Goal: Check status: Check status

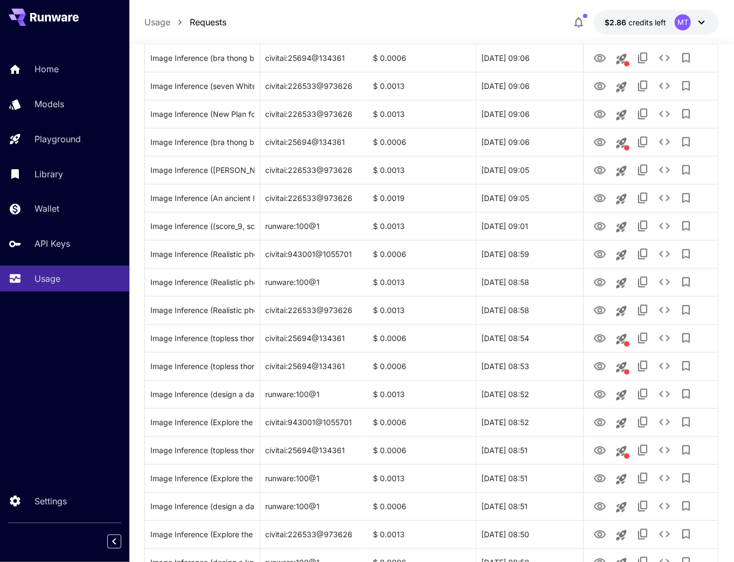
scroll to position [1112, 0]
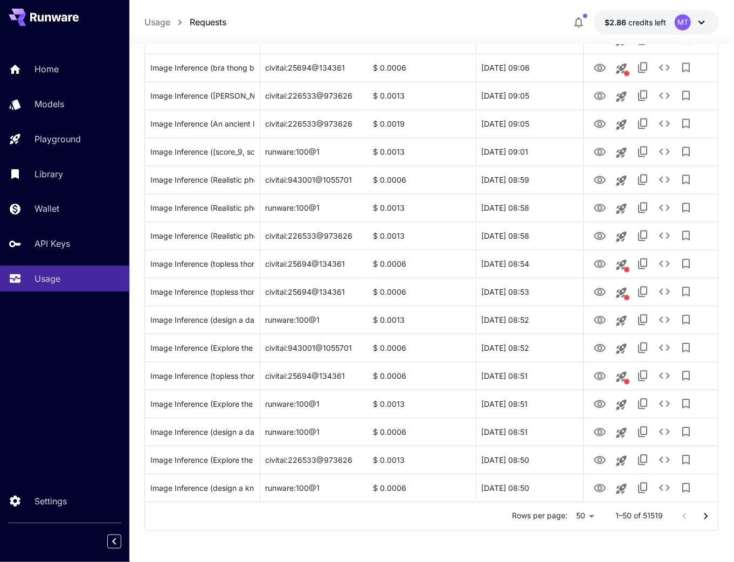
click at [712, 516] on icon "Go to next page" at bounding box center [706, 516] width 13 height 13
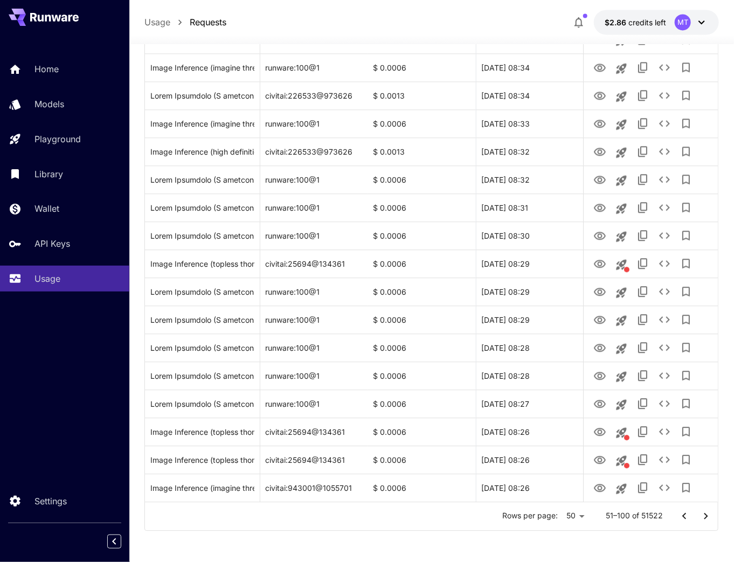
click at [686, 515] on icon "Go to previous page" at bounding box center [684, 516] width 13 height 13
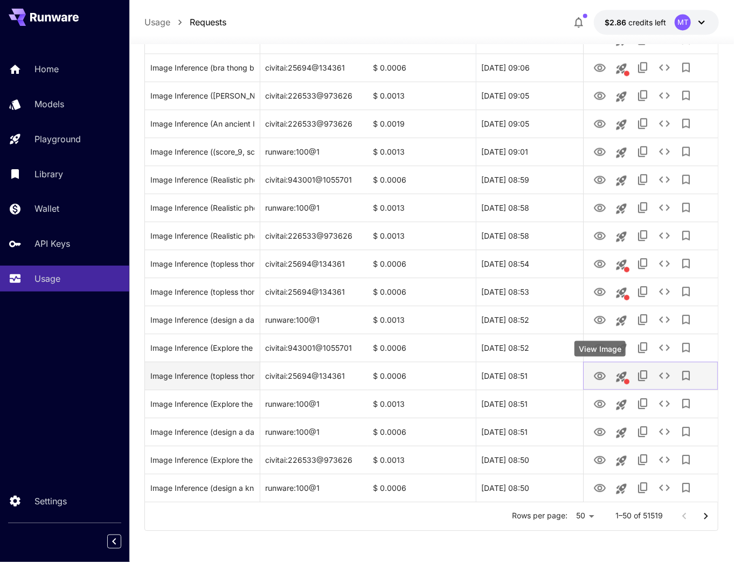
click at [603, 376] on icon "View Image" at bounding box center [600, 376] width 13 height 13
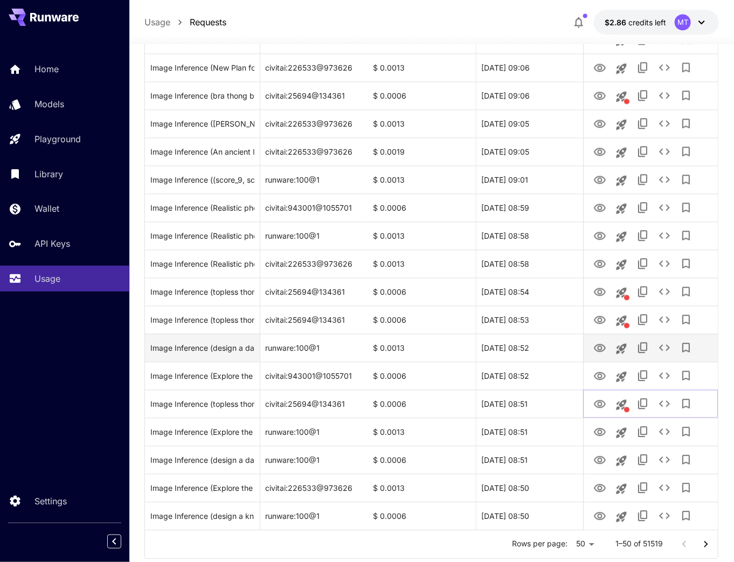
scroll to position [1069, 0]
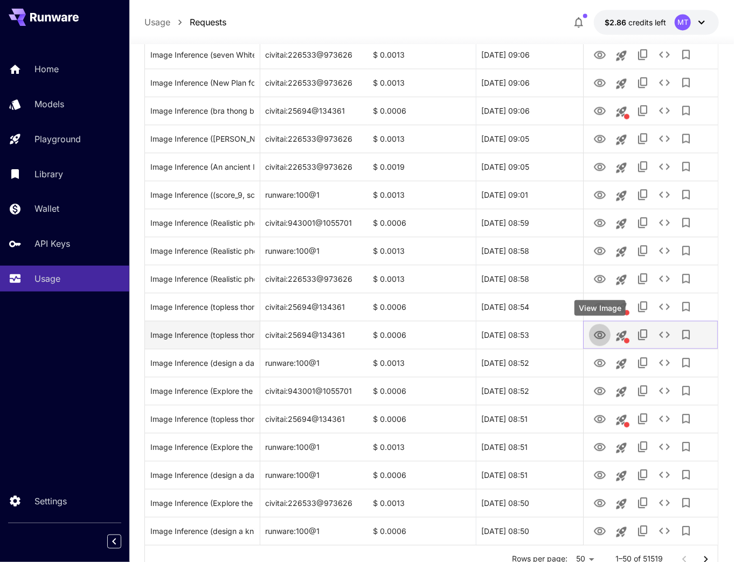
click at [599, 337] on icon "View Image" at bounding box center [600, 335] width 13 height 13
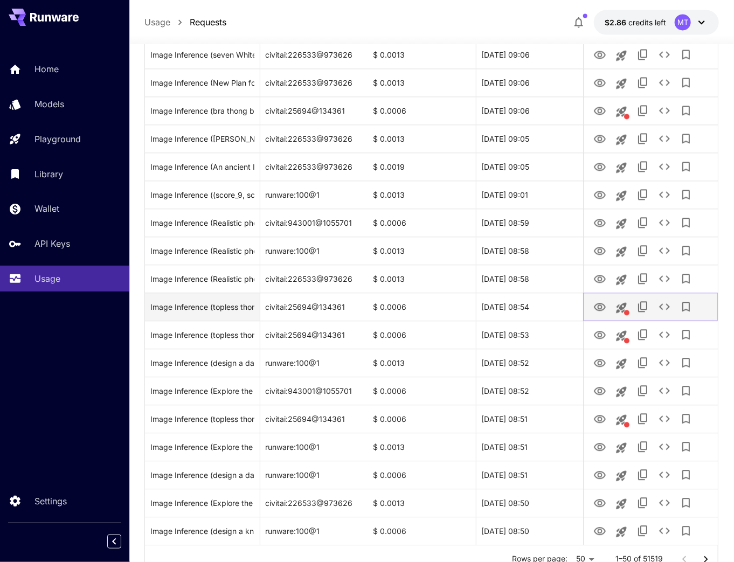
click at [599, 312] on icon "View Image" at bounding box center [600, 307] width 13 height 13
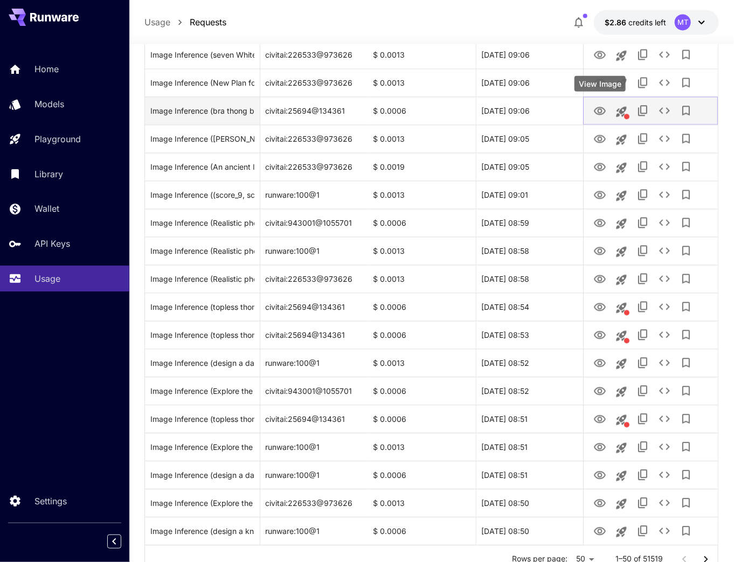
click at [602, 108] on icon "View Image" at bounding box center [600, 111] width 12 height 8
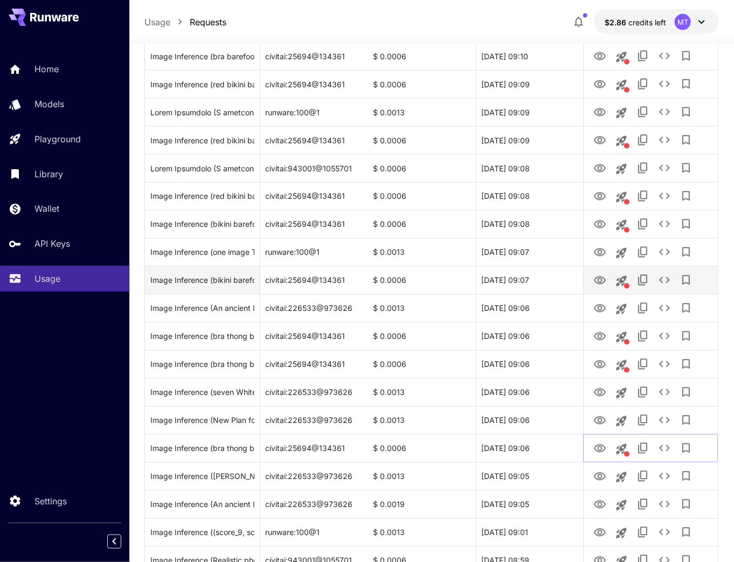
scroll to position [724, 0]
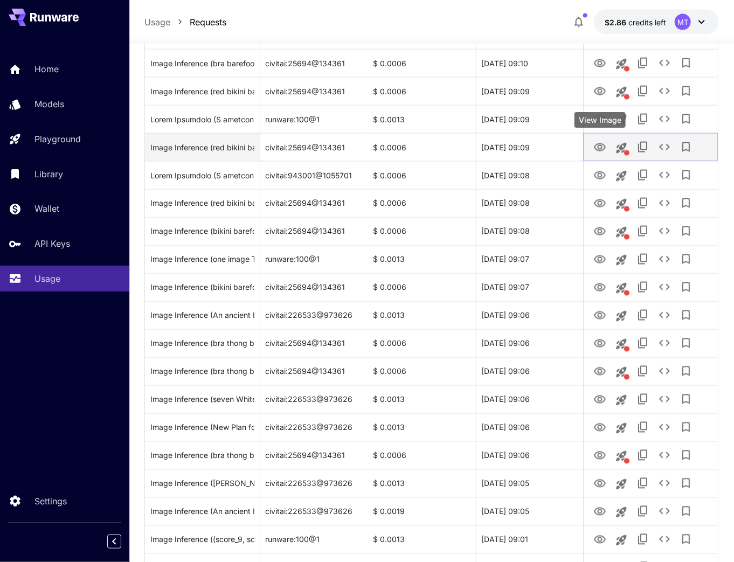
click at [601, 149] on icon "View Image" at bounding box center [600, 147] width 13 height 13
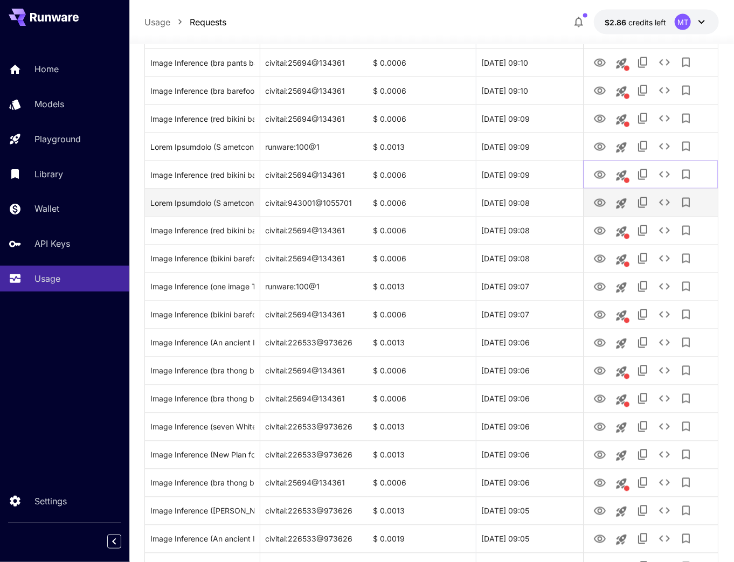
scroll to position [680, 0]
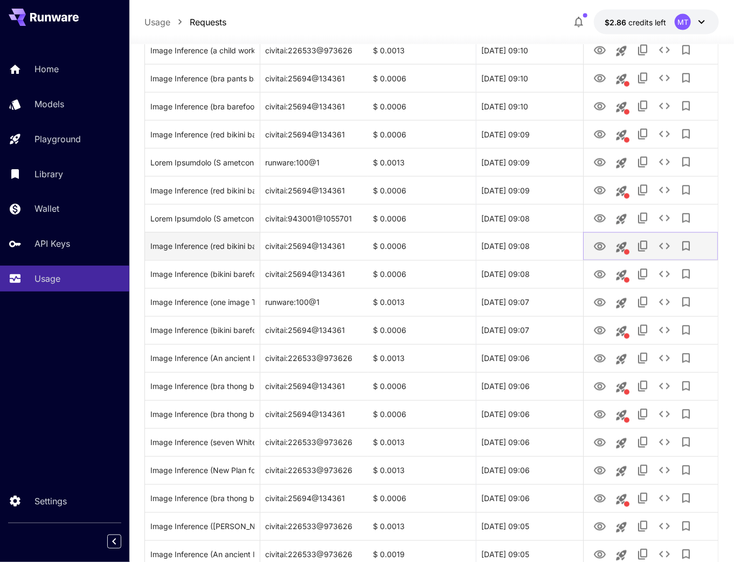
click at [600, 250] on icon "View Image" at bounding box center [600, 247] width 12 height 8
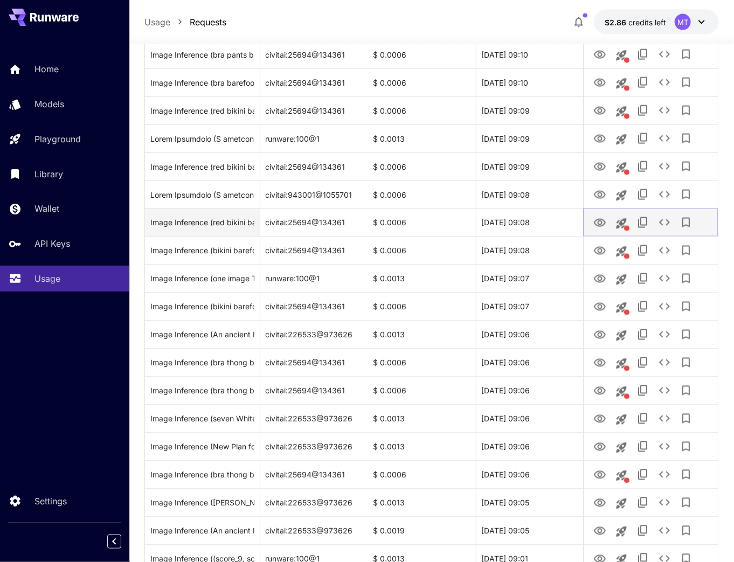
scroll to position [724, 0]
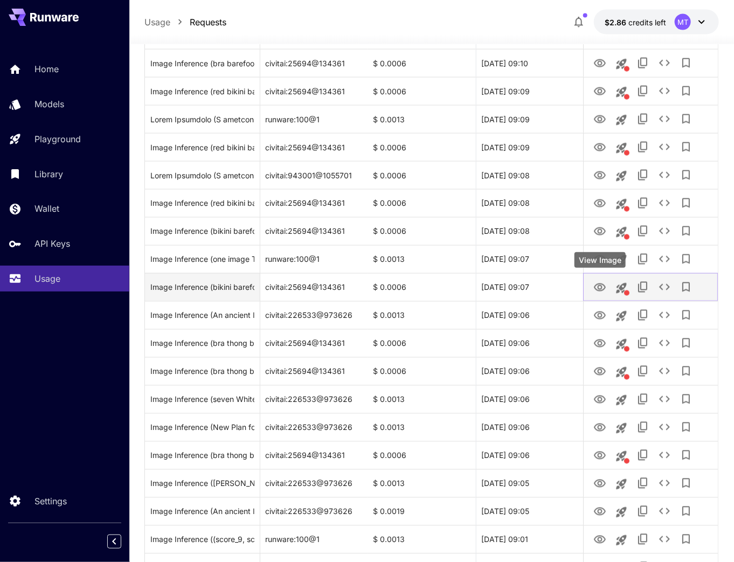
click at [600, 285] on icon "View Image" at bounding box center [600, 288] width 12 height 8
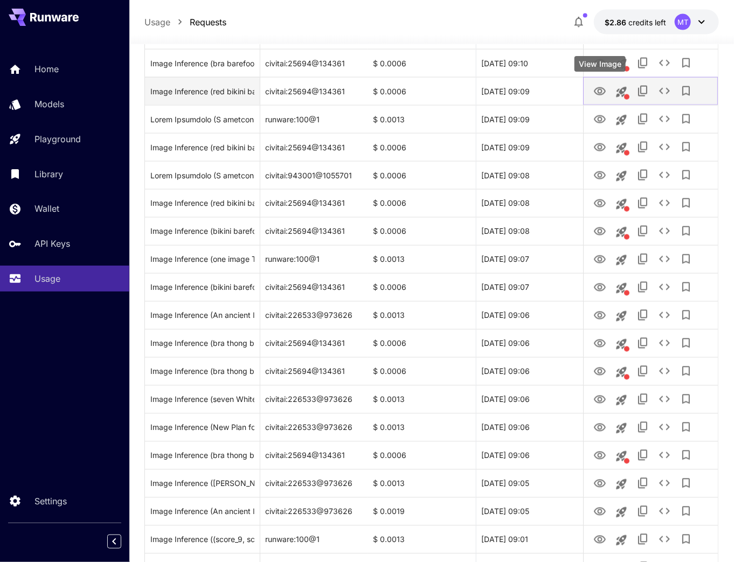
click at [595, 88] on icon "View Image" at bounding box center [600, 91] width 13 height 13
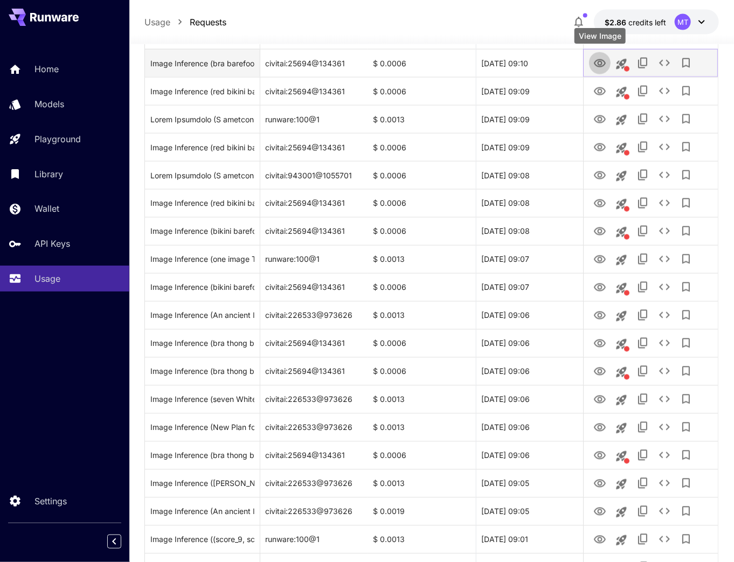
click at [597, 69] on icon "View Image" at bounding box center [600, 63] width 13 height 13
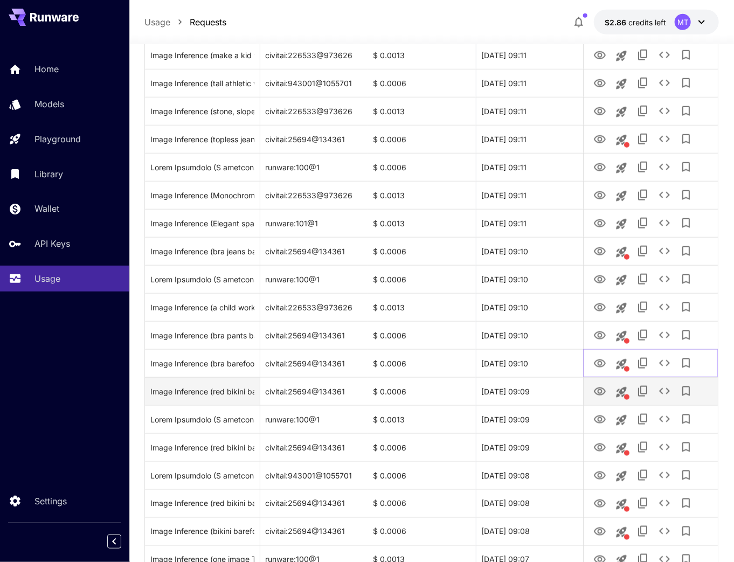
scroll to position [422, 0]
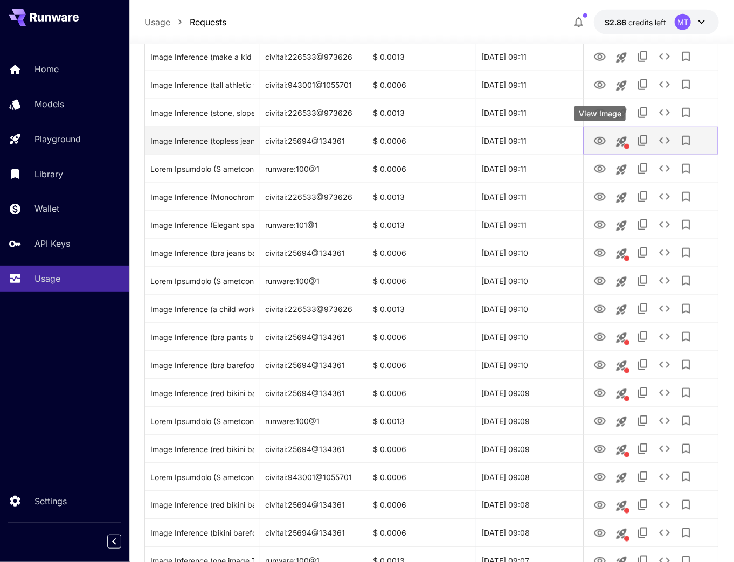
click at [602, 140] on icon "View Image" at bounding box center [600, 141] width 12 height 8
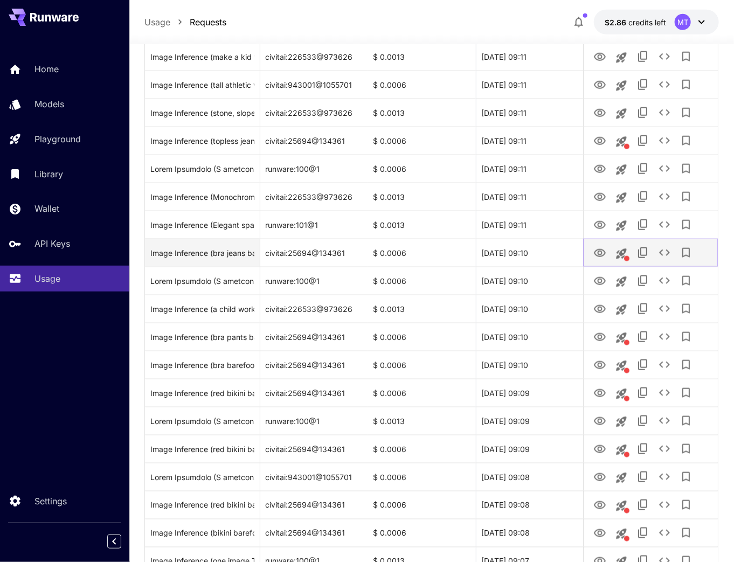
click at [597, 247] on icon "View Image" at bounding box center [600, 253] width 13 height 13
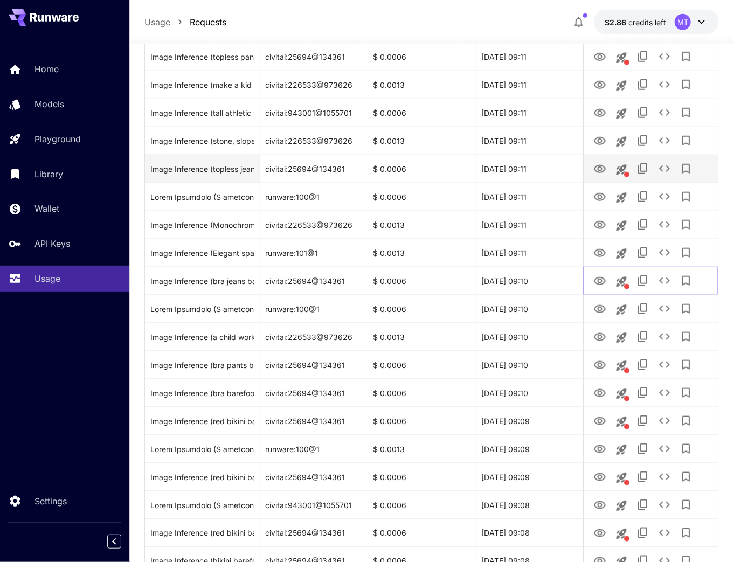
scroll to position [379, 0]
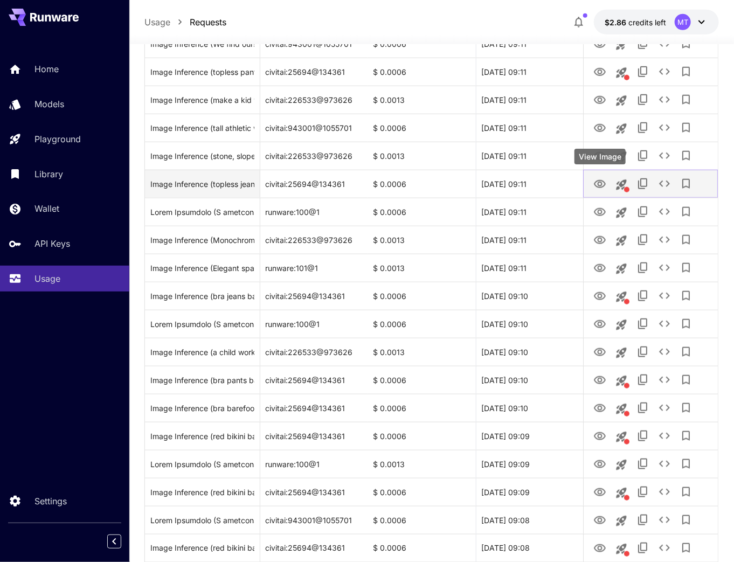
click at [602, 185] on icon "View Image" at bounding box center [600, 184] width 13 height 13
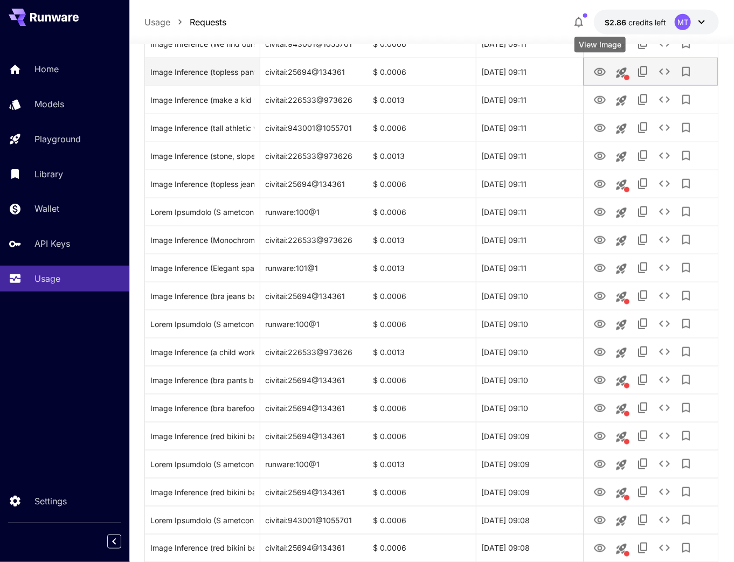
click at [604, 72] on icon "View Image" at bounding box center [600, 72] width 13 height 13
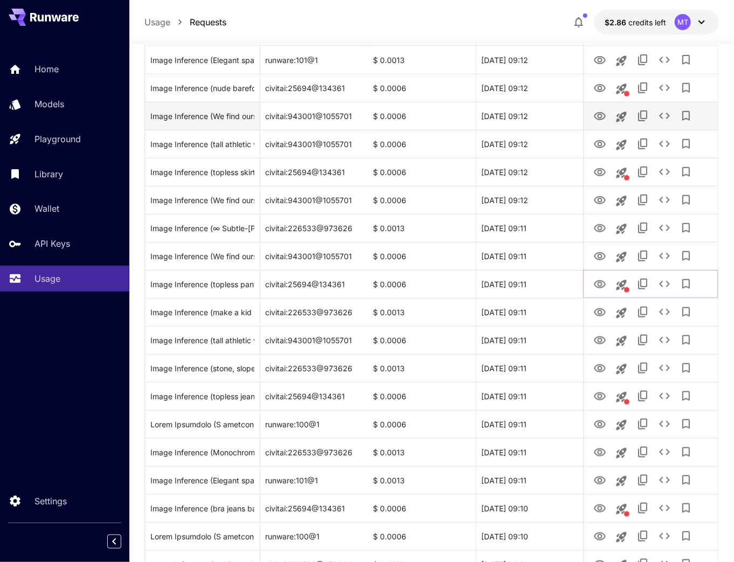
scroll to position [163, 0]
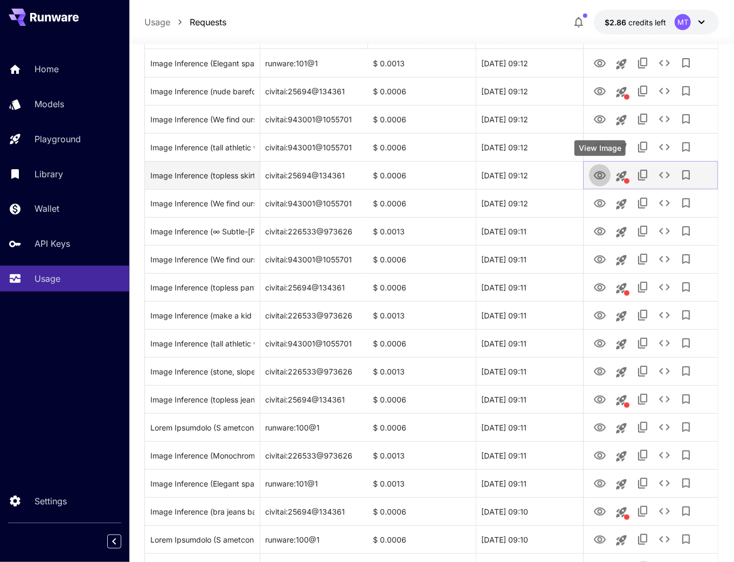
click at [595, 169] on icon "View Image" at bounding box center [600, 175] width 13 height 13
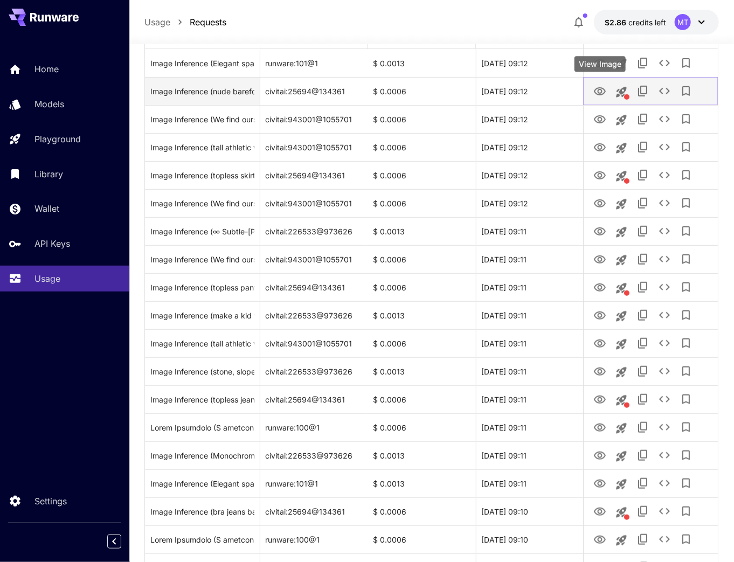
click at [604, 97] on icon "View Image" at bounding box center [600, 91] width 13 height 13
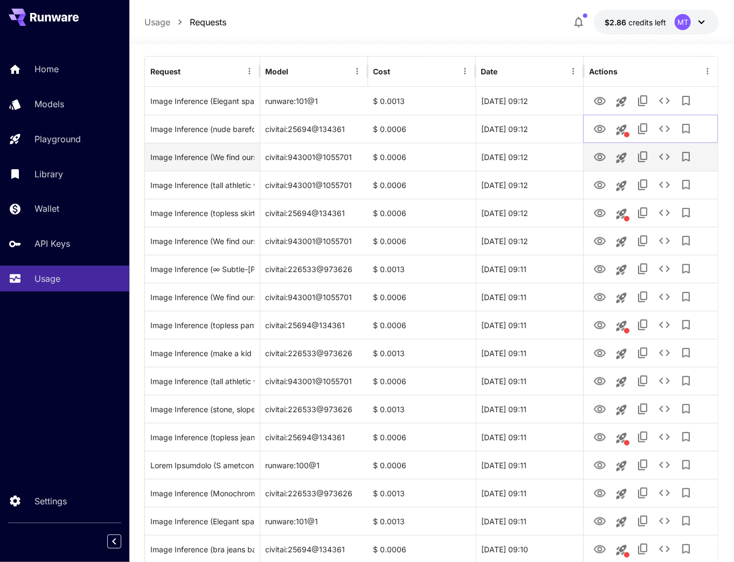
scroll to position [0, 0]
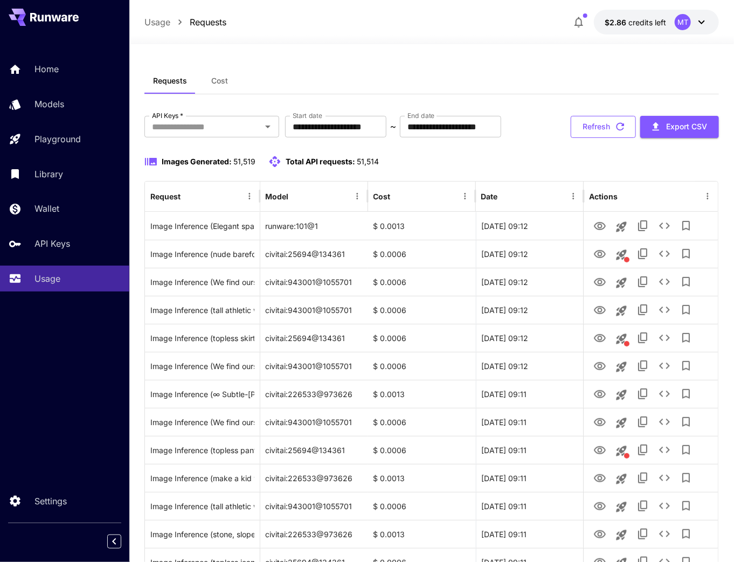
click at [602, 132] on button "Refresh" at bounding box center [603, 127] width 65 height 22
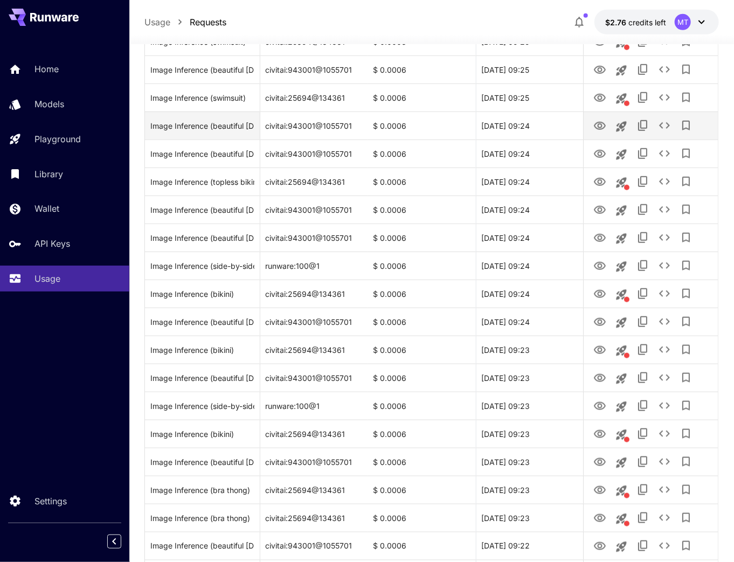
scroll to position [345, 0]
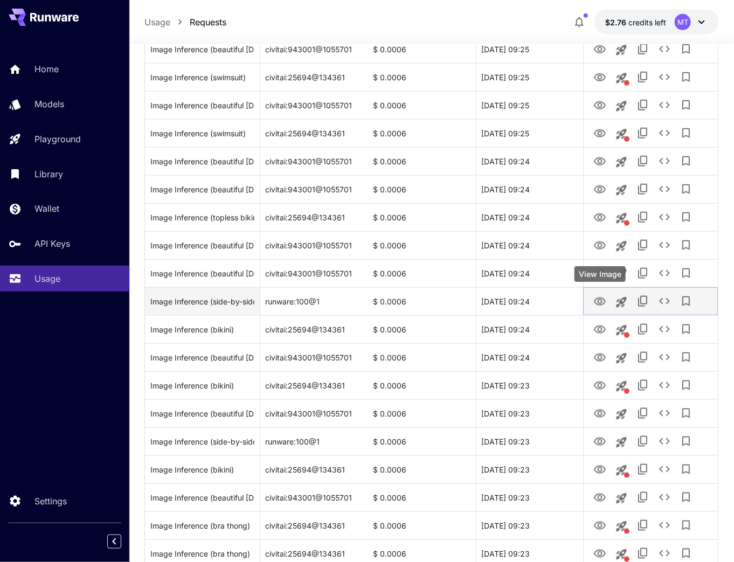
click at [599, 301] on icon "View Image" at bounding box center [600, 302] width 12 height 8
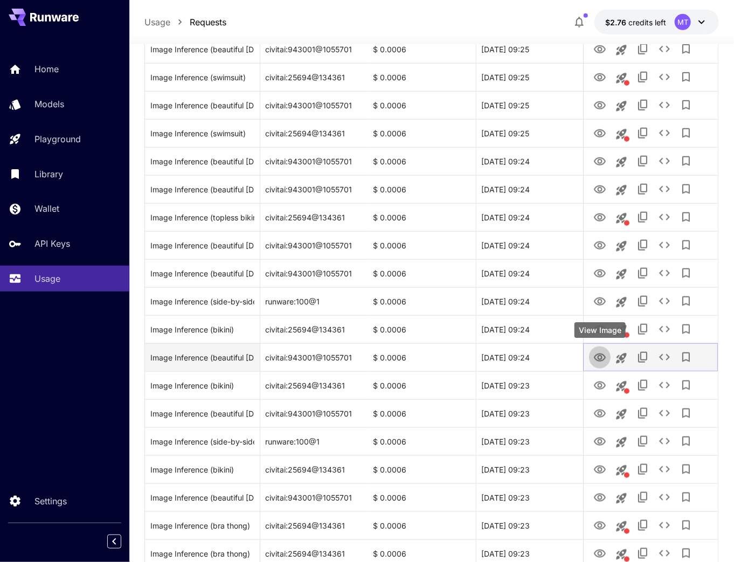
click at [598, 362] on icon "View Image" at bounding box center [600, 358] width 13 height 13
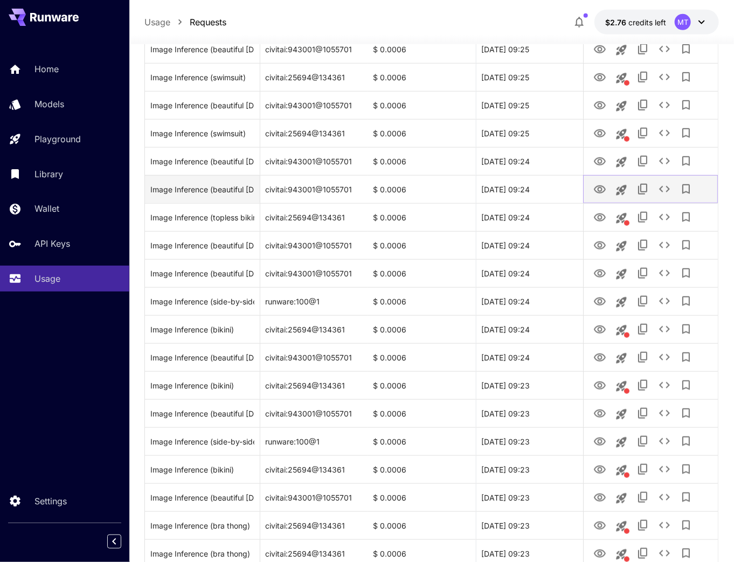
click at [602, 190] on icon "View Image" at bounding box center [600, 189] width 12 height 8
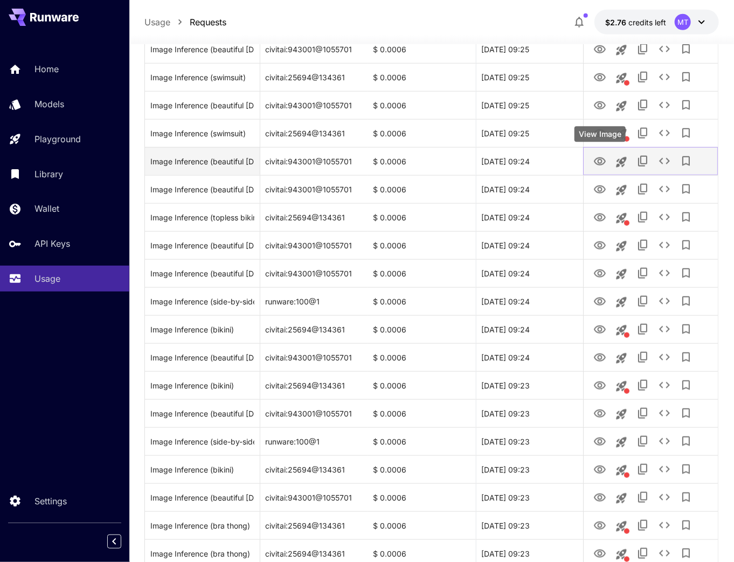
click at [600, 160] on icon "View Image" at bounding box center [600, 161] width 13 height 13
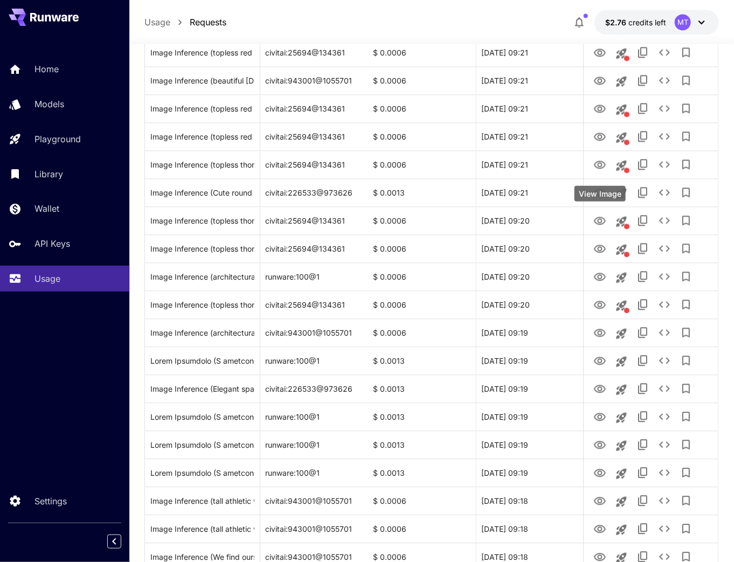
scroll to position [1112, 0]
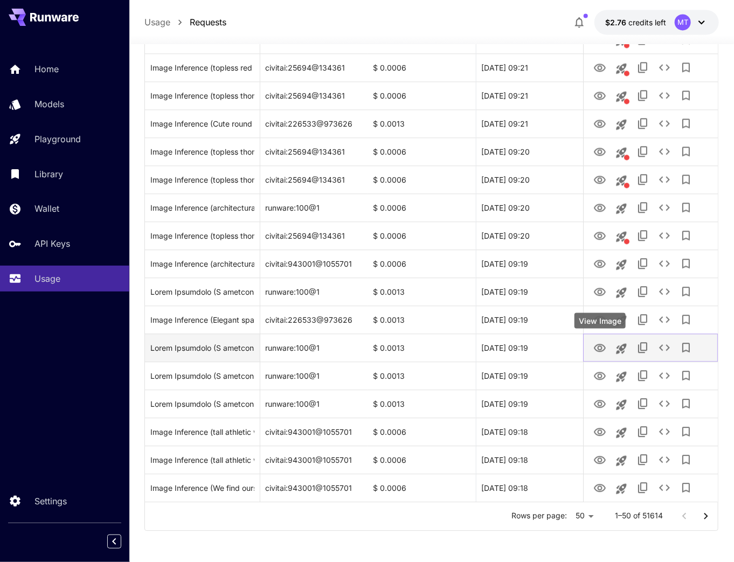
click at [600, 353] on icon "View Image" at bounding box center [600, 348] width 13 height 13
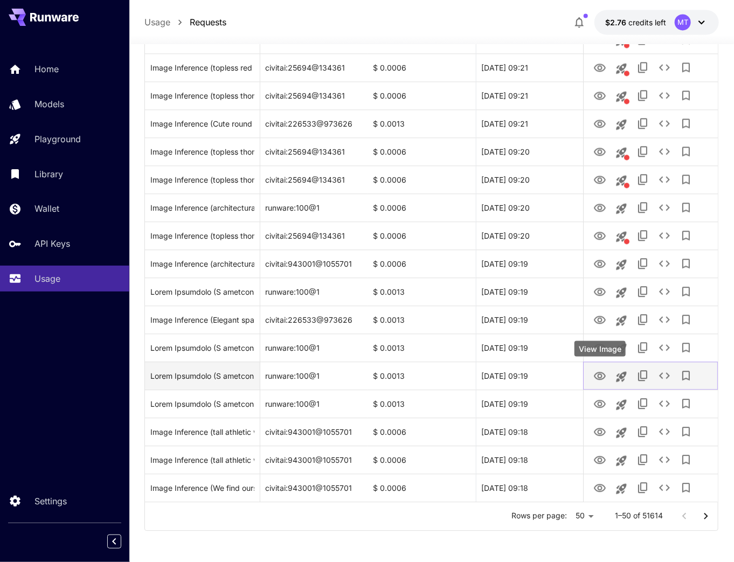
click at [602, 375] on icon "View Image" at bounding box center [600, 376] width 12 height 8
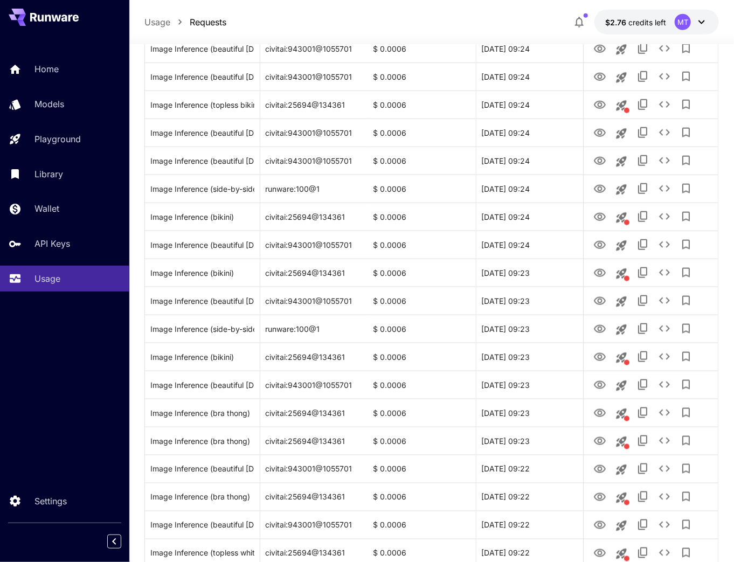
scroll to position [0, 0]
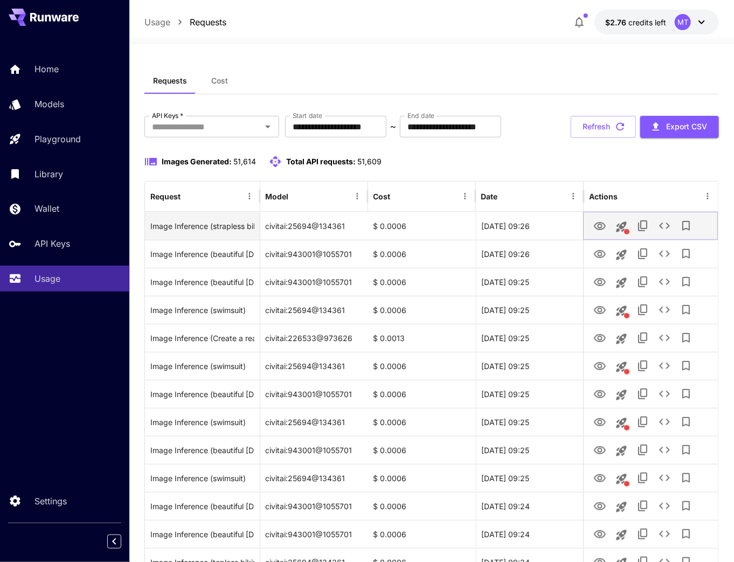
click at [599, 227] on icon "View Image" at bounding box center [600, 226] width 12 height 8
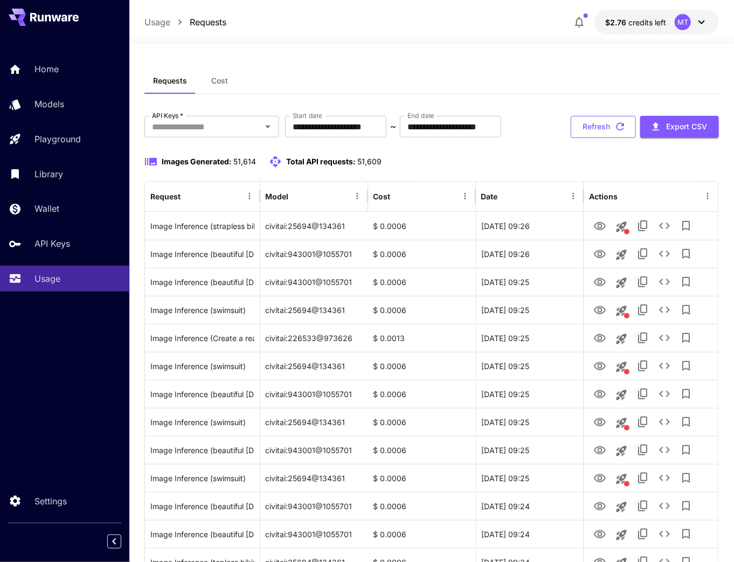
click at [601, 119] on button "Refresh" at bounding box center [603, 127] width 65 height 22
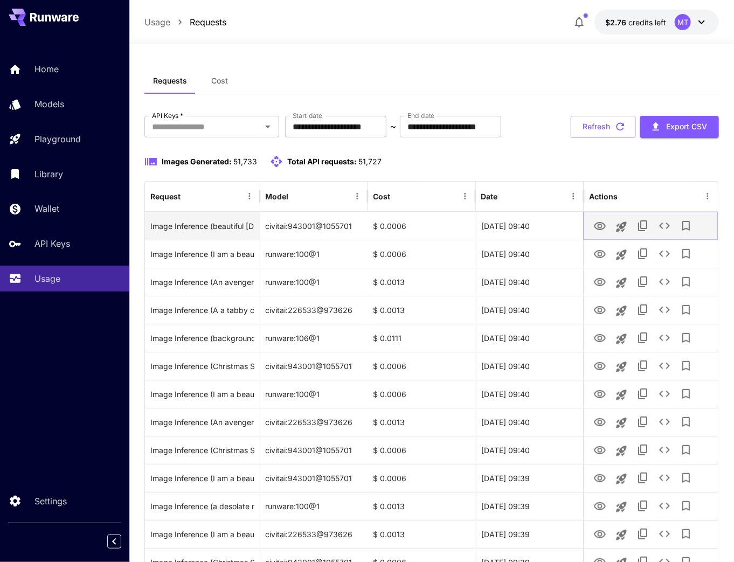
click at [596, 223] on icon "View Image" at bounding box center [600, 226] width 12 height 8
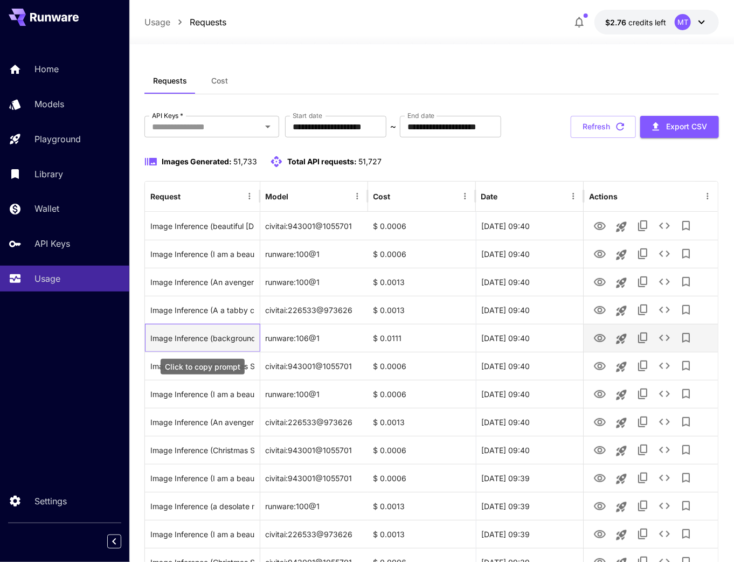
click at [244, 340] on div "Image Inference (background camp of migrants)" at bounding box center [202, 338] width 104 height 27
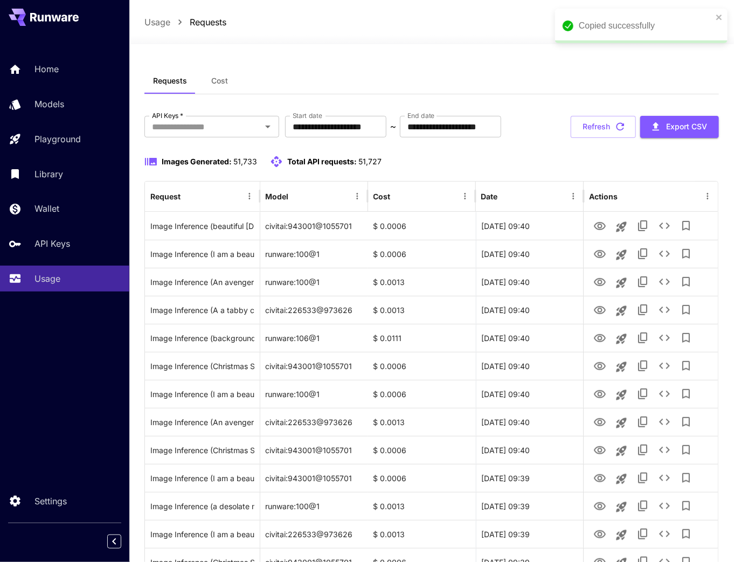
click at [602, 336] on icon "View Image" at bounding box center [600, 338] width 13 height 13
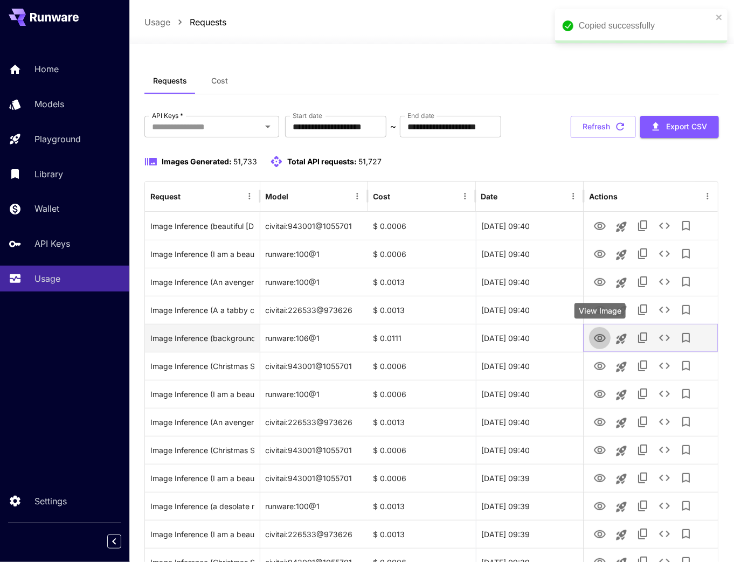
click at [602, 339] on icon "View Image" at bounding box center [600, 338] width 12 height 8
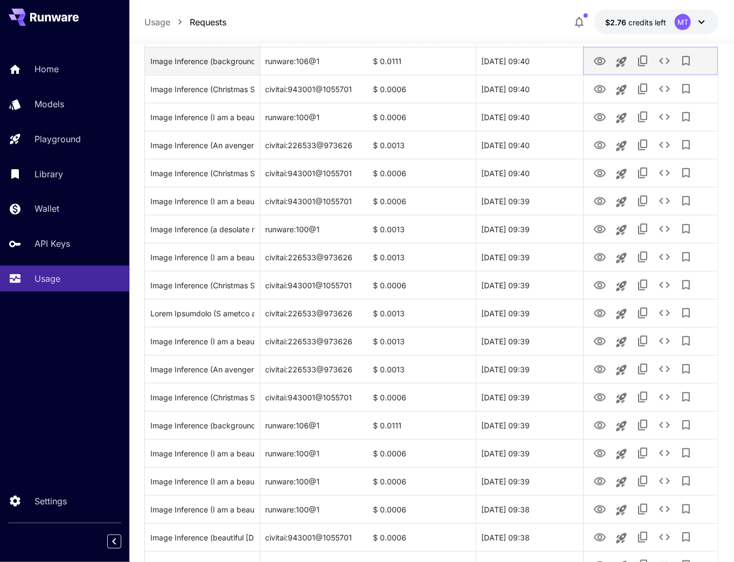
scroll to position [302, 0]
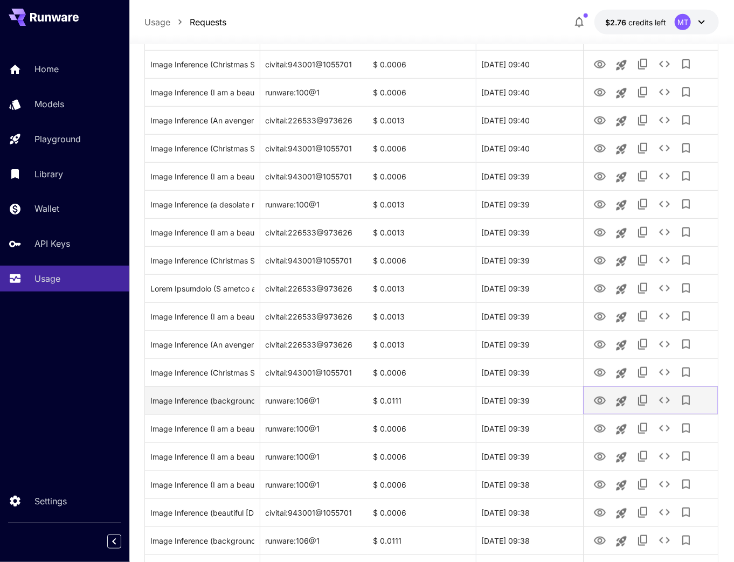
click at [596, 401] on icon "View Image" at bounding box center [600, 401] width 13 height 13
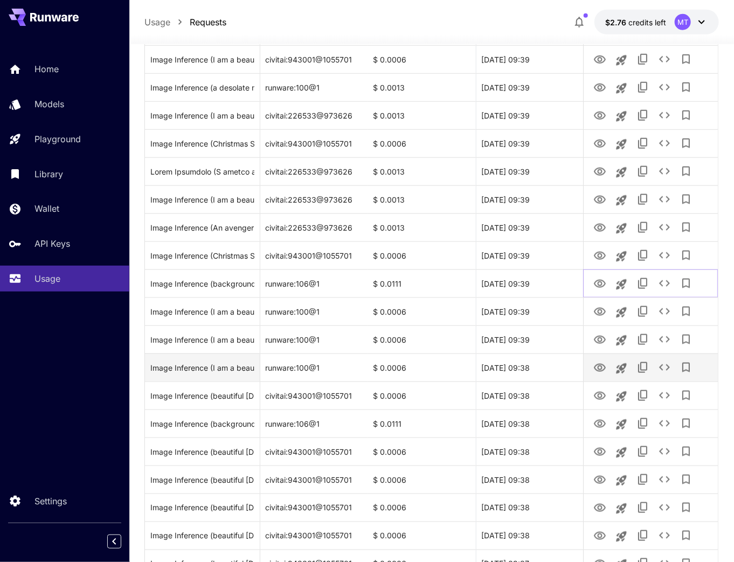
scroll to position [388, 0]
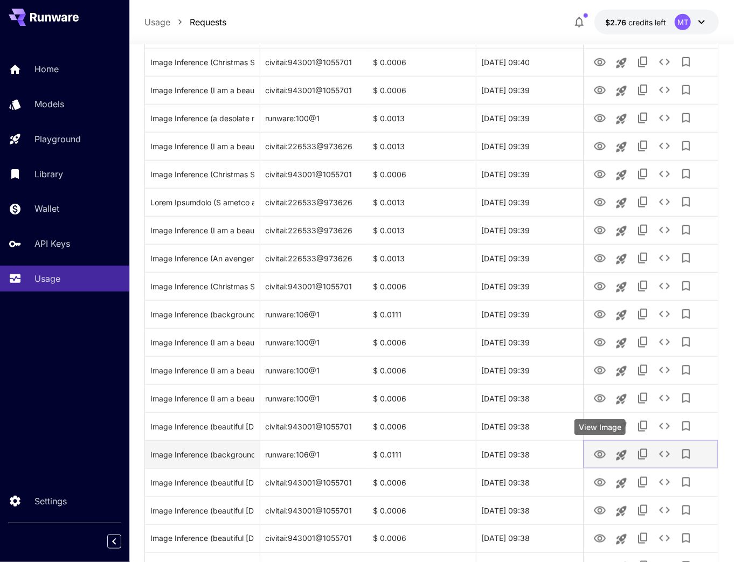
click at [601, 456] on icon "View Image" at bounding box center [600, 455] width 12 height 8
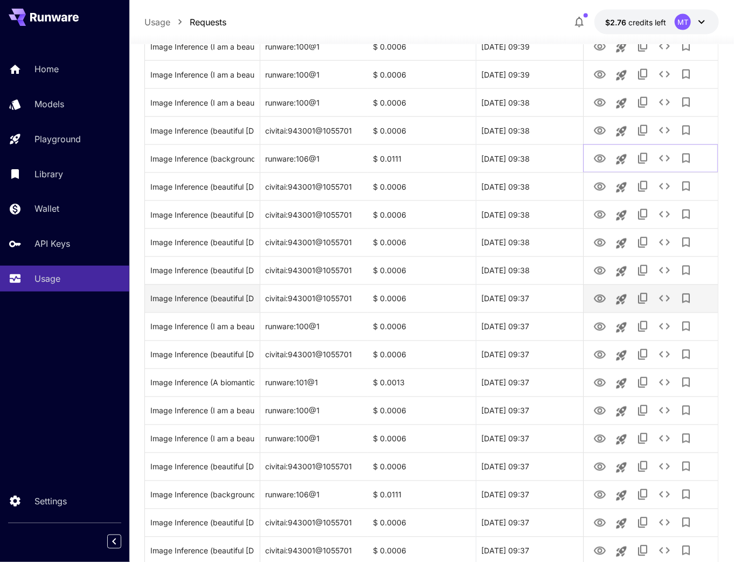
scroll to position [776, 0]
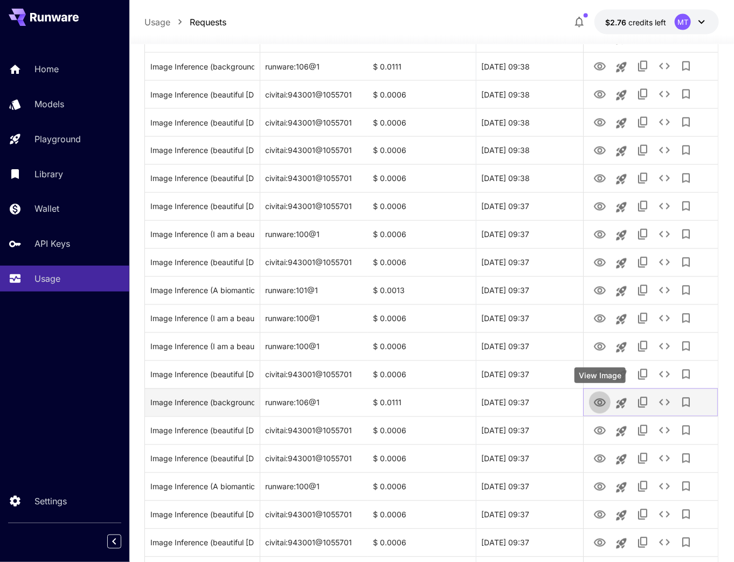
click at [599, 401] on icon "View Image" at bounding box center [600, 403] width 13 height 13
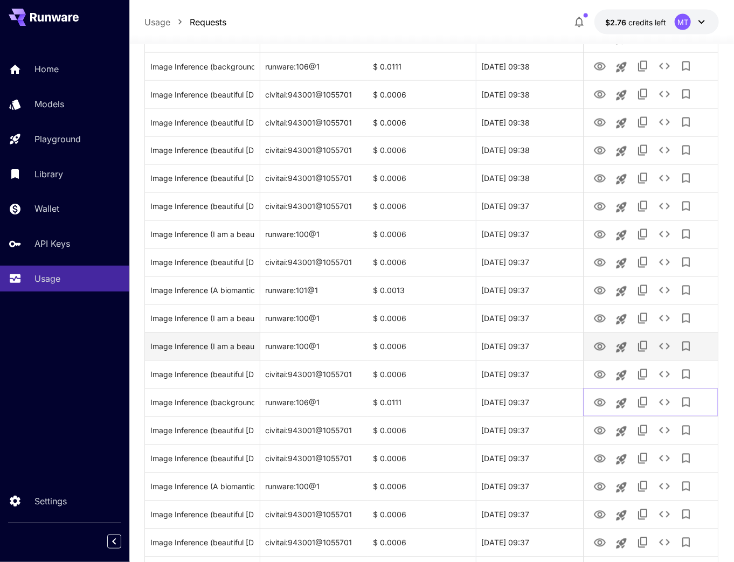
scroll to position [863, 0]
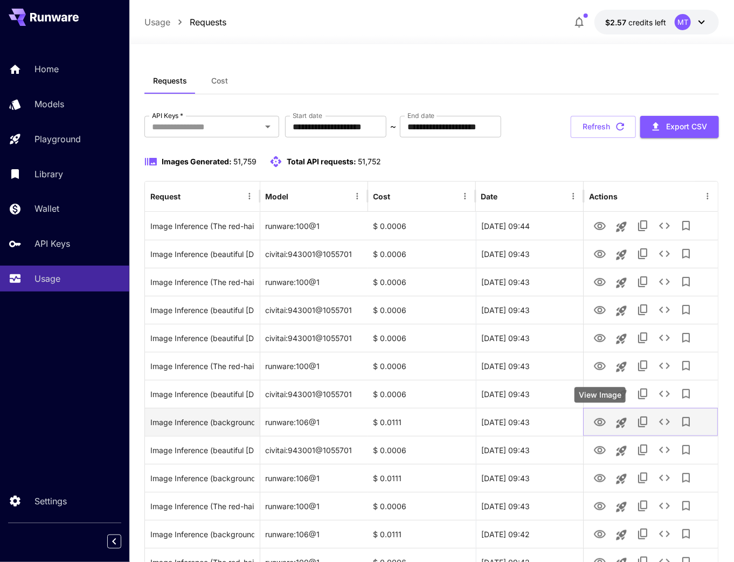
click at [604, 425] on icon "View Image" at bounding box center [600, 422] width 13 height 13
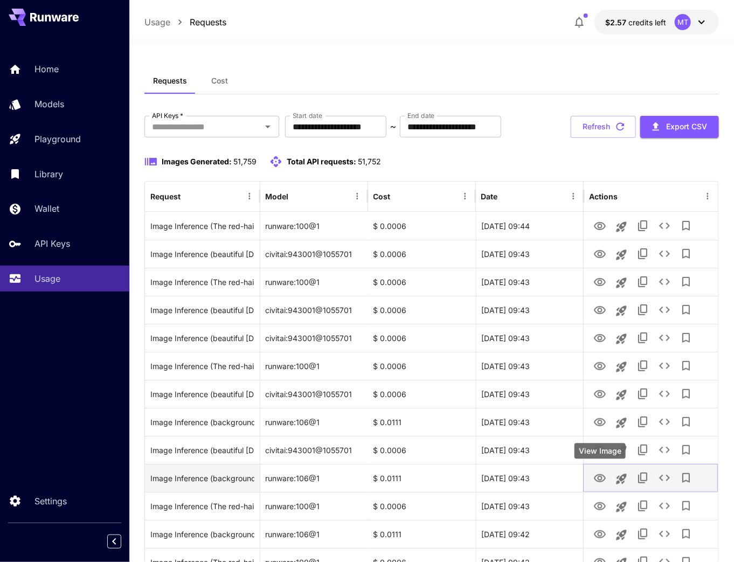
click at [596, 479] on icon "View Image" at bounding box center [600, 478] width 13 height 13
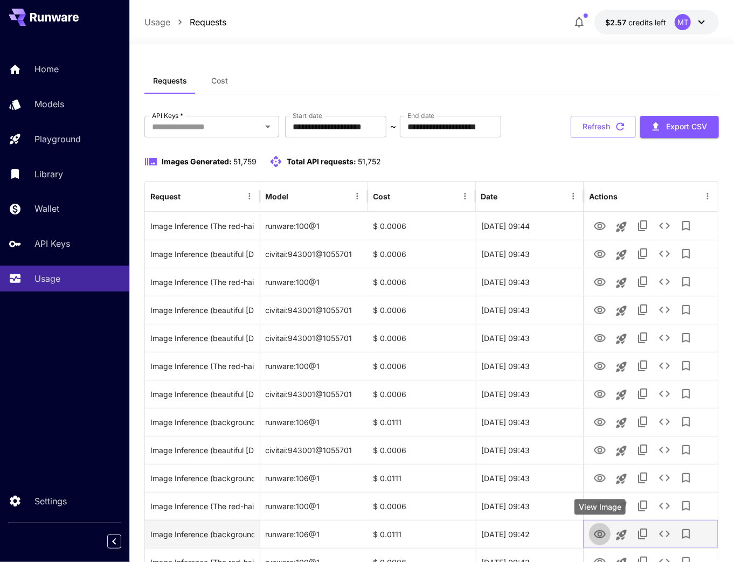
click at [598, 533] on icon "View Image" at bounding box center [600, 535] width 12 height 8
